Goal: Navigation & Orientation: Find specific page/section

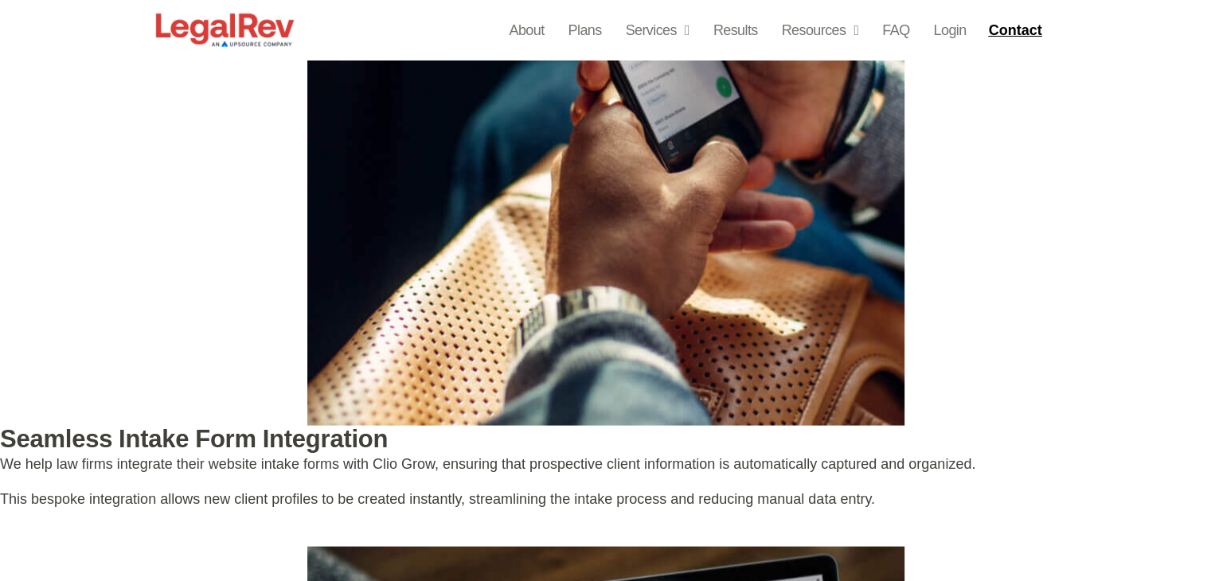
scroll to position [3223, 0]
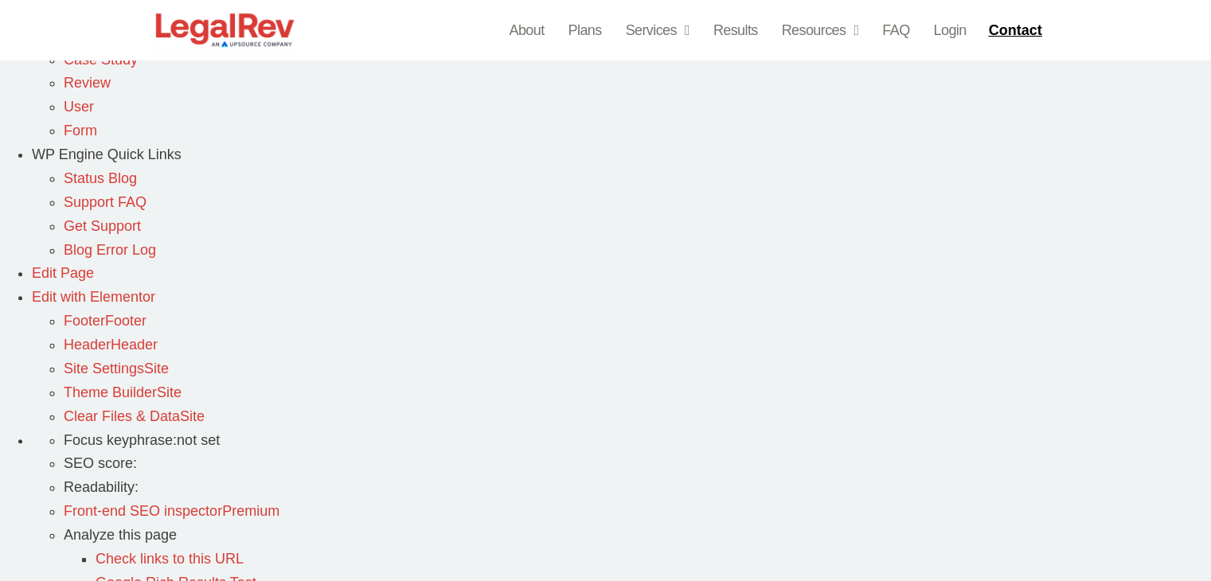
scroll to position [516, 0]
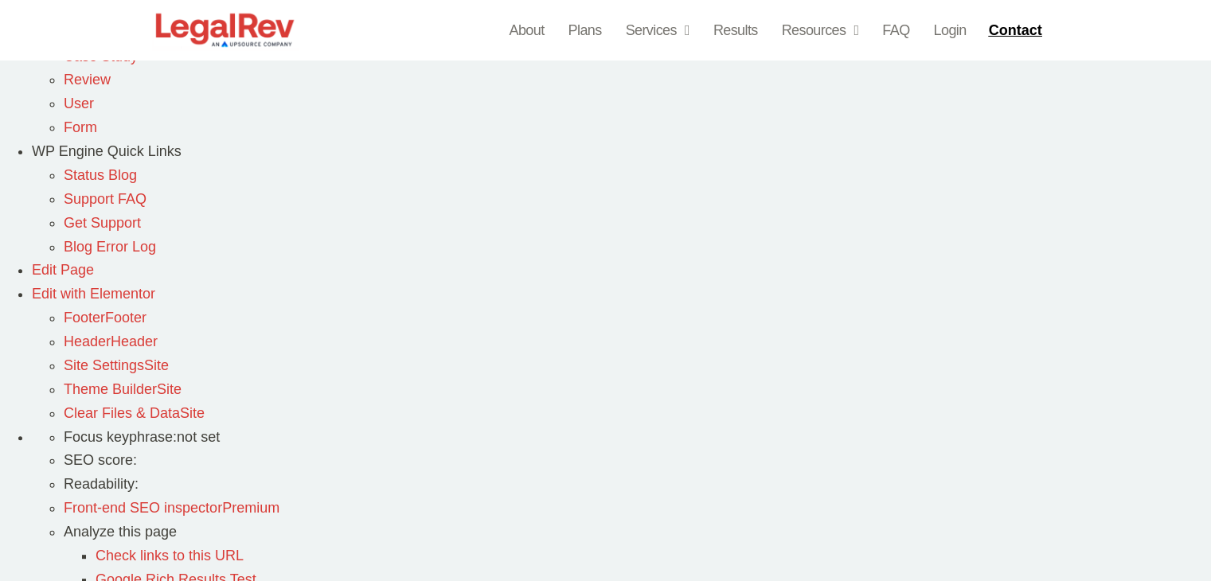
click at [94, 262] on link "Edit Page" at bounding box center [63, 270] width 62 height 16
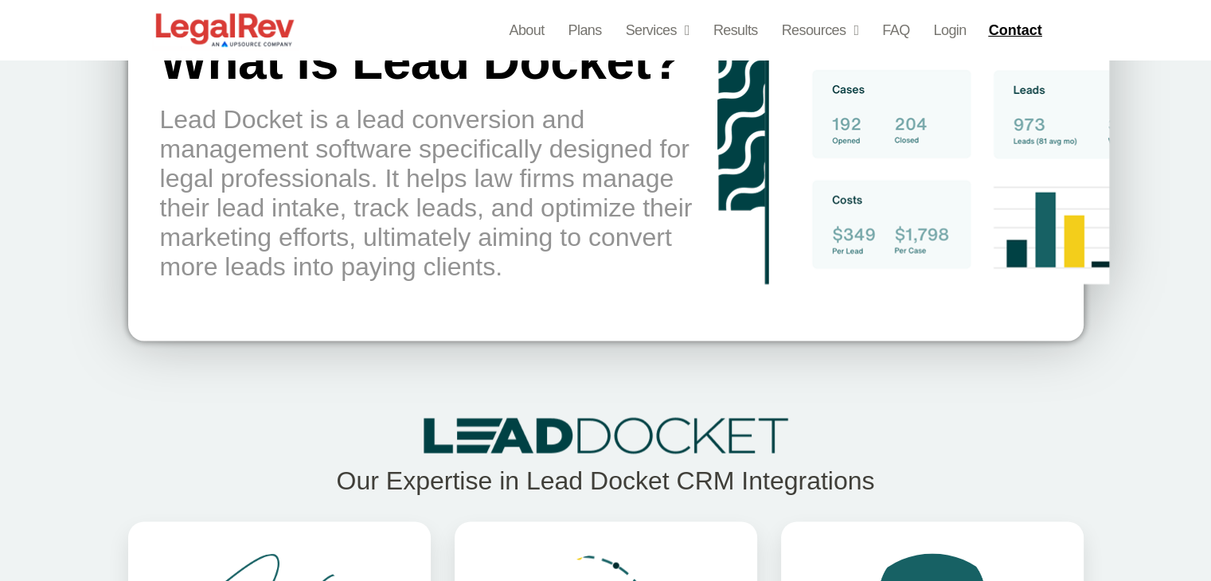
scroll to position [3188, 0]
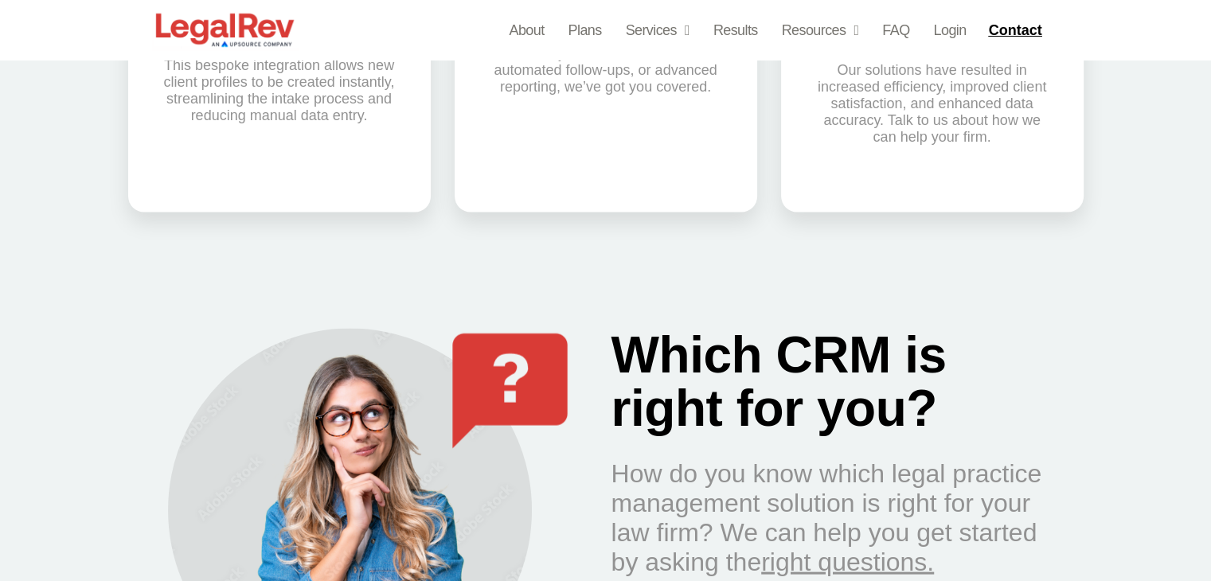
click at [225, 40] on img at bounding box center [225, 30] width 146 height 41
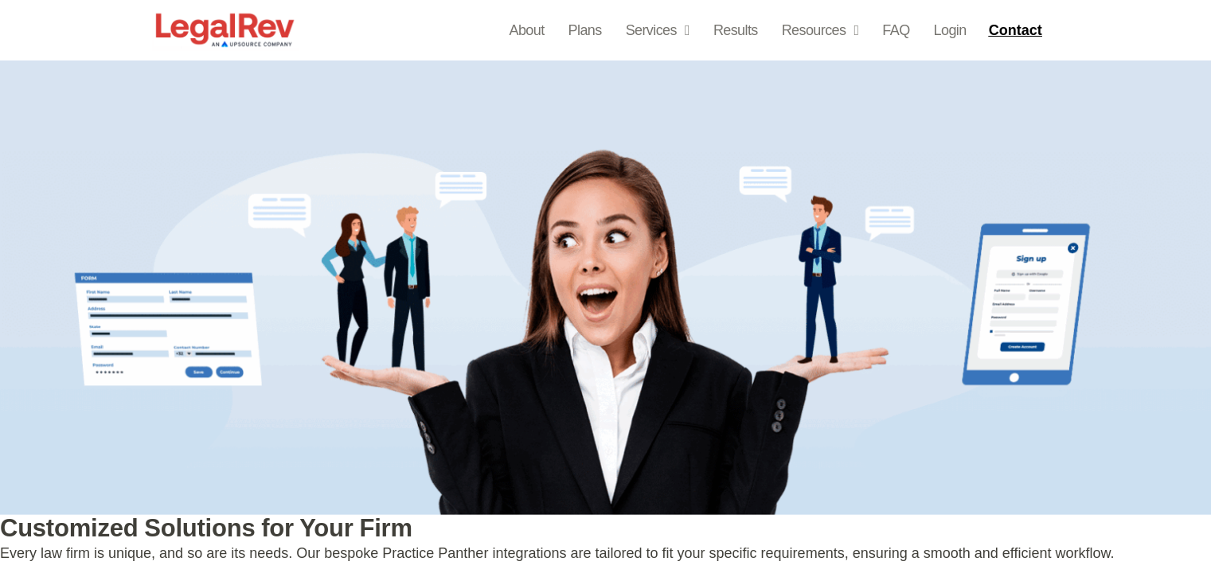
scroll to position [3309, 0]
